Goal: Navigation & Orientation: Find specific page/section

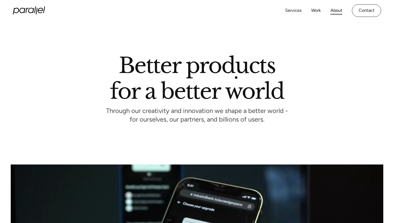
click at [236, 77] on h1 "Better products for a better world" at bounding box center [197, 78] width 174 height 41
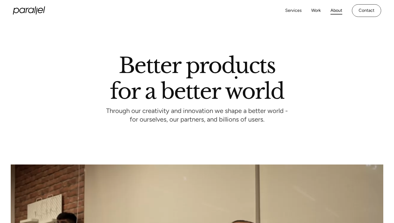
click at [236, 77] on h1 "Better products for a better world" at bounding box center [197, 78] width 174 height 41
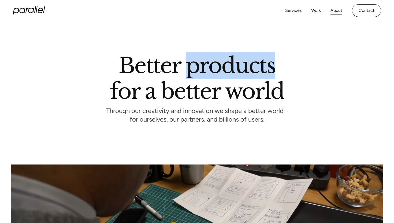
click at [33, 10] on icon "home" at bounding box center [29, 10] width 32 height 8
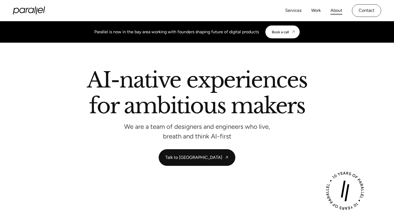
click at [337, 11] on link "About" at bounding box center [337, 11] width 12 height 8
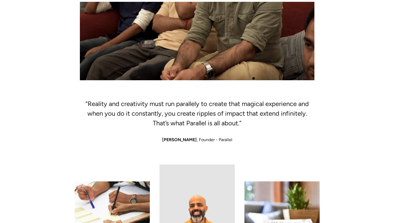
scroll to position [238, 0]
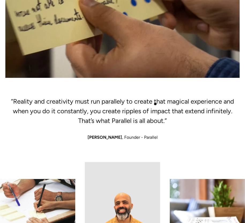
click at [155, 104] on h2 "“Reality and creativity must run parallely to create that magical experience an…" at bounding box center [122, 112] width 235 height 27
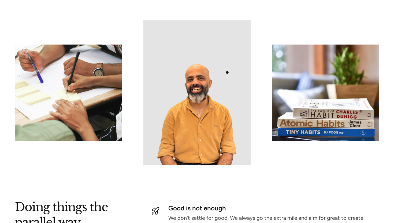
scroll to position [502, 0]
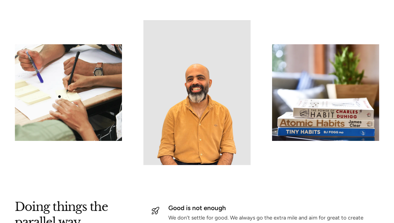
click at [60, 96] on img at bounding box center [68, 92] width 107 height 96
click at [170, 97] on img at bounding box center [196, 92] width 107 height 145
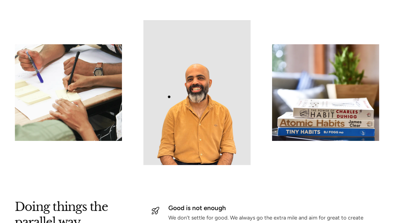
click at [170, 97] on img at bounding box center [196, 92] width 107 height 145
click at [333, 95] on img at bounding box center [325, 92] width 107 height 96
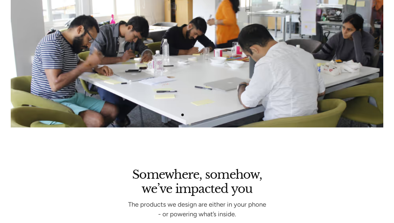
scroll to position [907, 0]
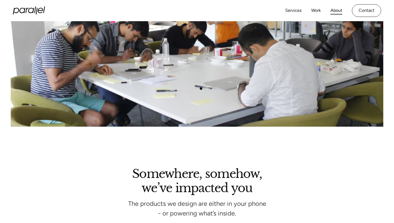
click at [201, 88] on img at bounding box center [197, 59] width 373 height 135
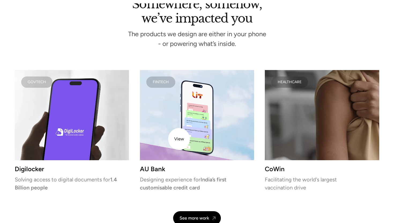
scroll to position [1076, 0]
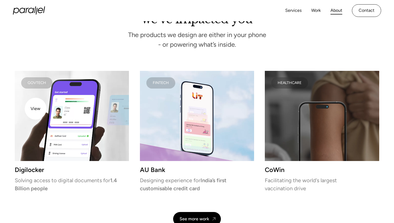
click at [36, 109] on video at bounding box center [72, 116] width 114 height 90
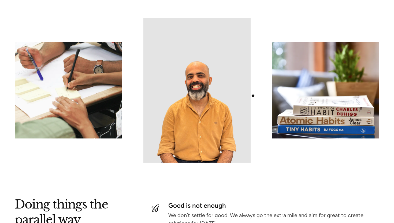
scroll to position [505, 0]
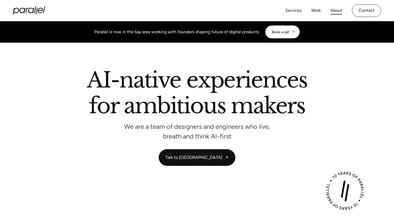
click at [341, 12] on link "About" at bounding box center [337, 11] width 12 height 8
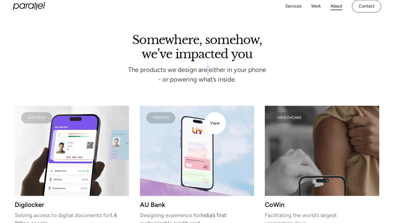
scroll to position [1053, 0]
